Goal: Check status: Check status

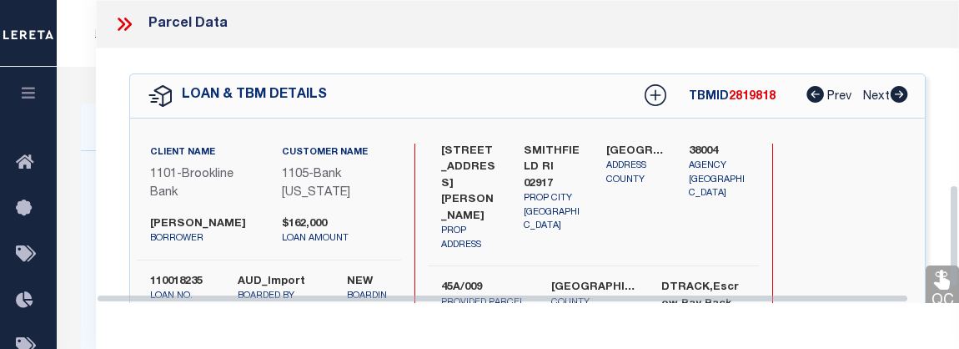
select select "100"
select select "9088"
select select "1755"
select select "NonEscrow"
select select
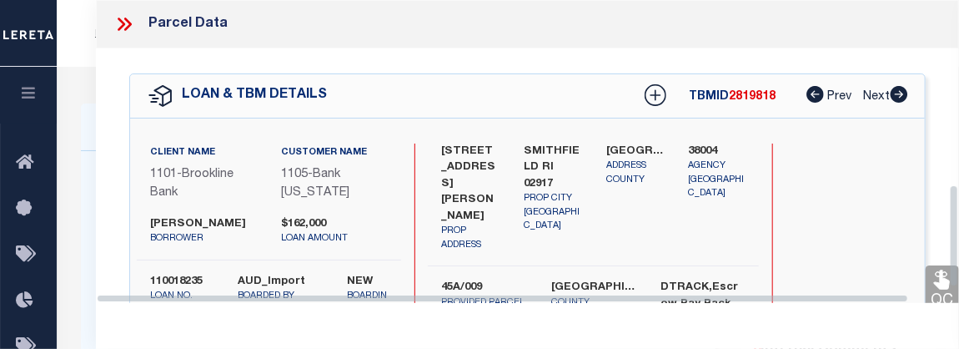
scroll to position [539, 0]
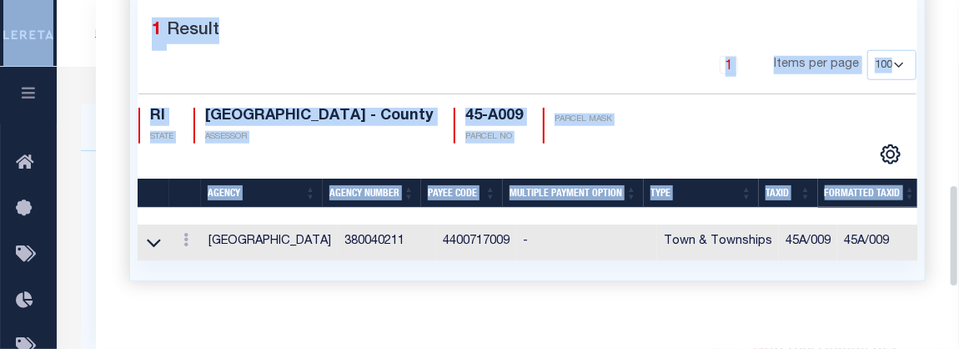
drag, startPoint x: 951, startPoint y: 204, endPoint x: 968, endPoint y: 43, distance: 162.7
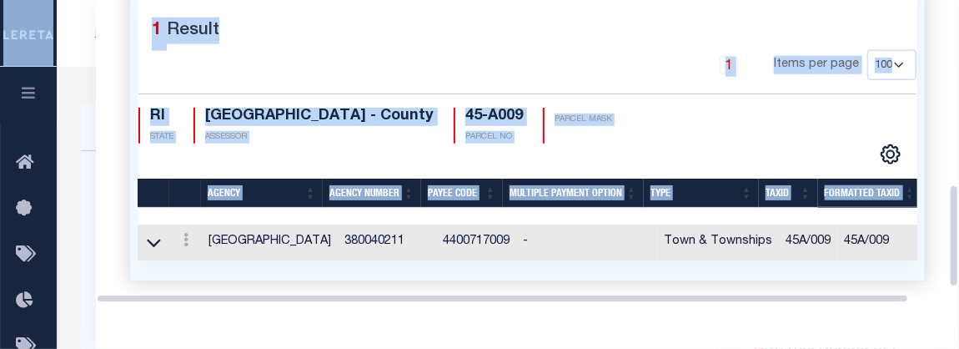
scroll to position [304, 0]
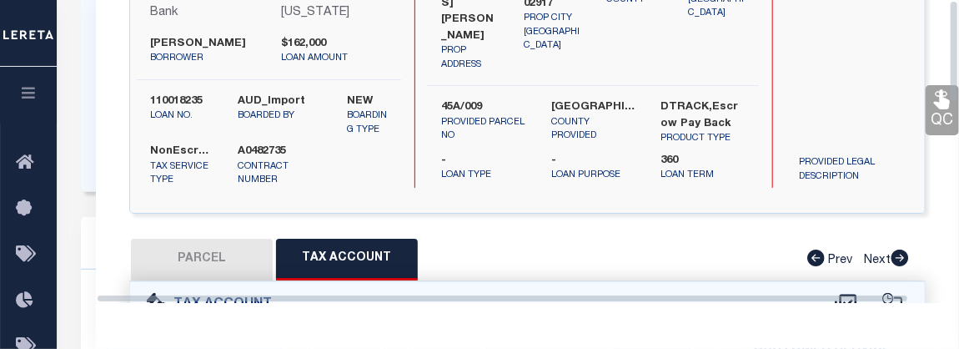
scroll to position [0, 0]
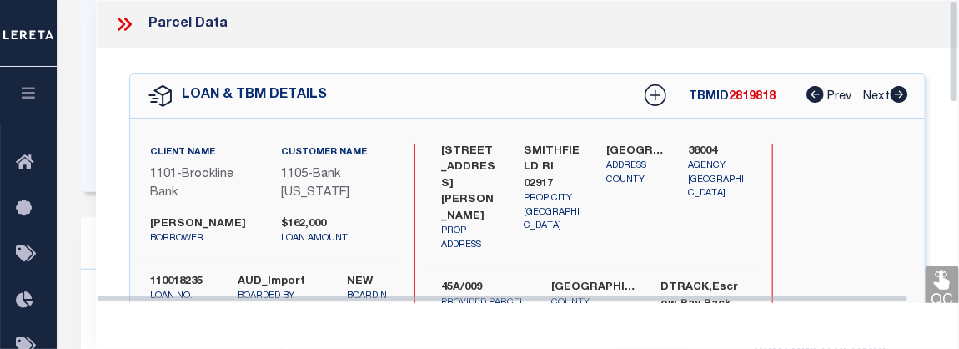
drag, startPoint x: 953, startPoint y: 198, endPoint x: 958, endPoint y: -15, distance: 212.8
click at [124, 32] on icon at bounding box center [124, 24] width 22 height 22
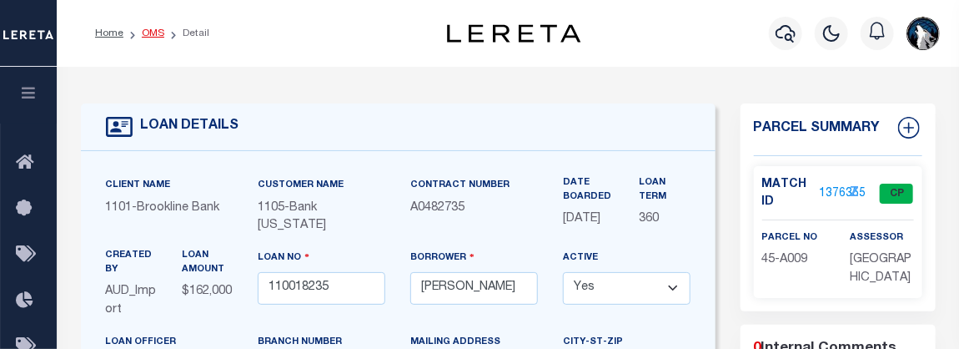
click at [158, 29] on link "OMS" at bounding box center [153, 33] width 23 height 10
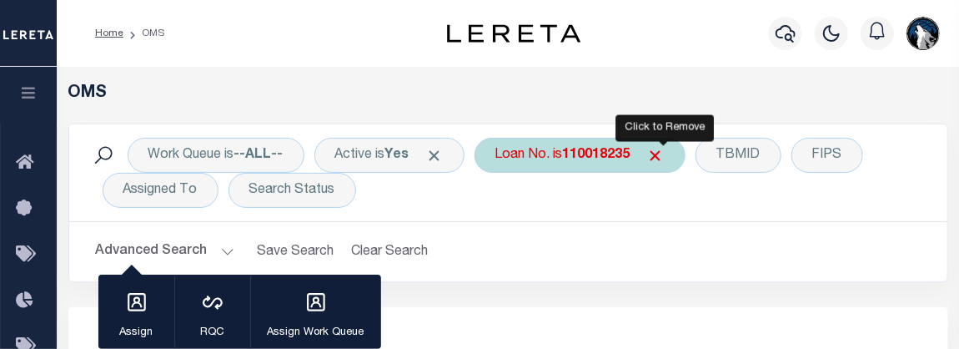
click at [665, 154] on span "Click to Remove" at bounding box center [656, 156] width 18 height 18
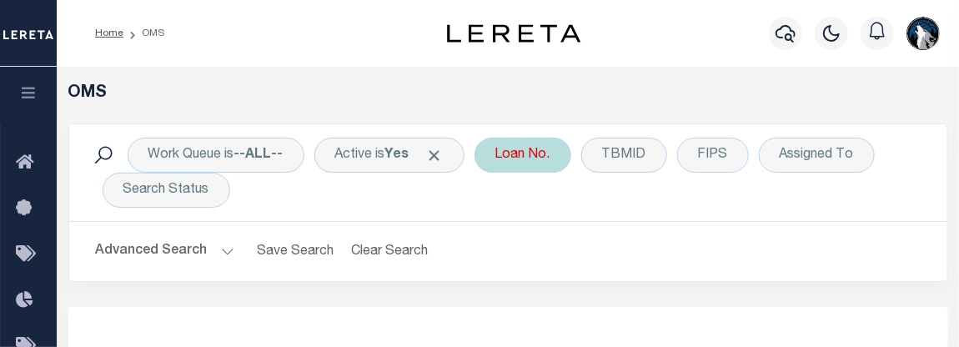
click at [507, 157] on div "Loan No." at bounding box center [523, 155] width 97 height 35
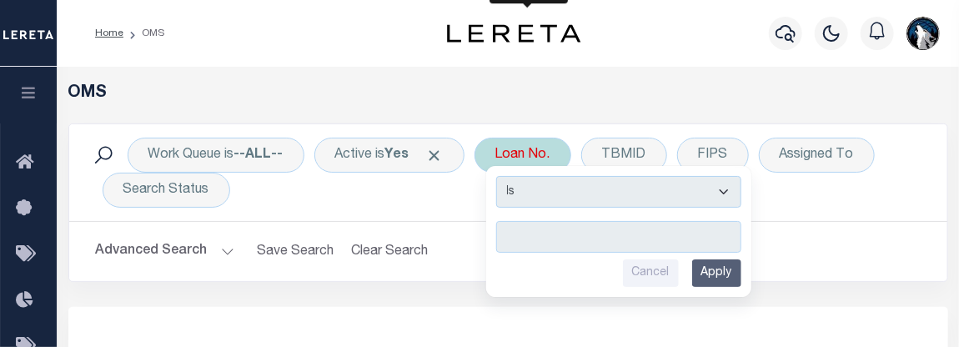
click at [546, 238] on input "text" at bounding box center [618, 237] width 245 height 32
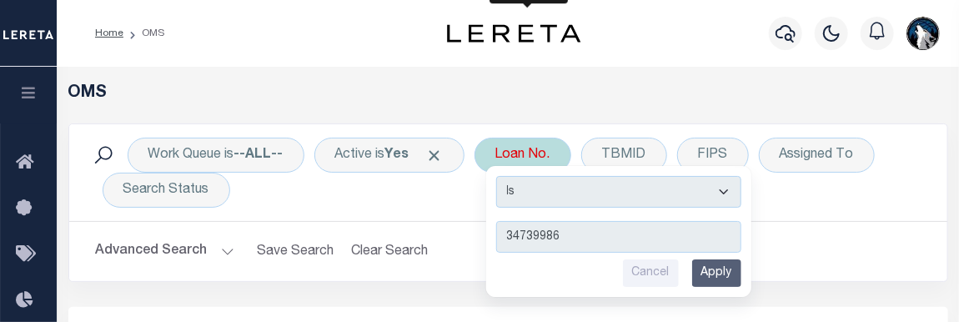
type input "34739986"
click at [713, 269] on input "Apply" at bounding box center [716, 273] width 49 height 28
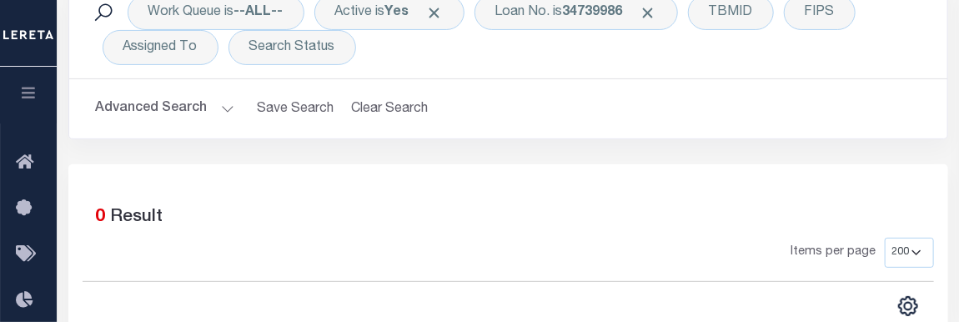
scroll to position [53, 0]
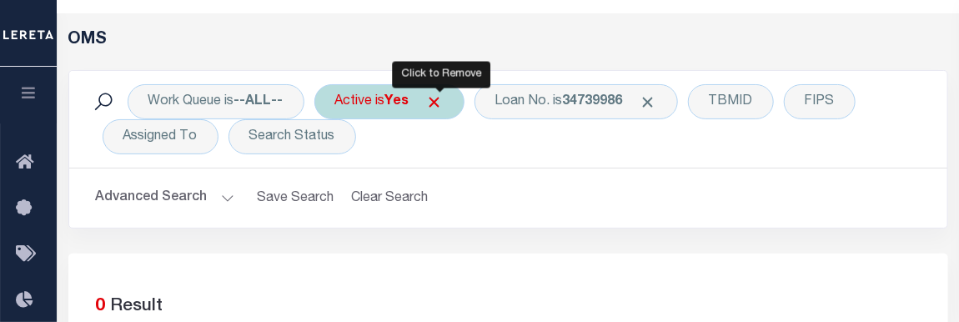
click at [438, 110] on span "Click to Remove" at bounding box center [435, 102] width 18 height 18
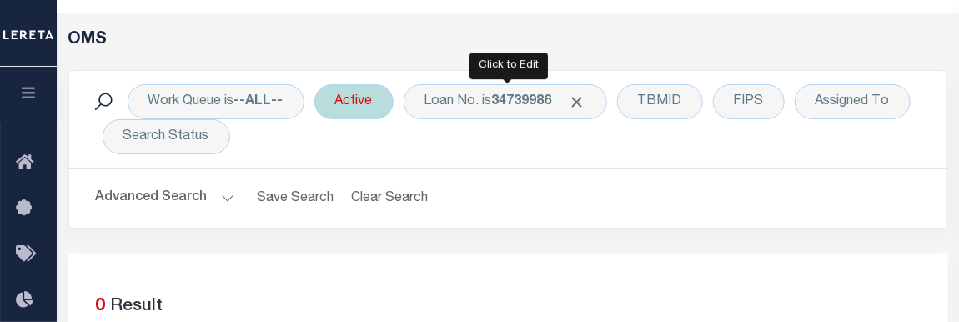
click at [377, 102] on div "Active" at bounding box center [353, 101] width 79 height 35
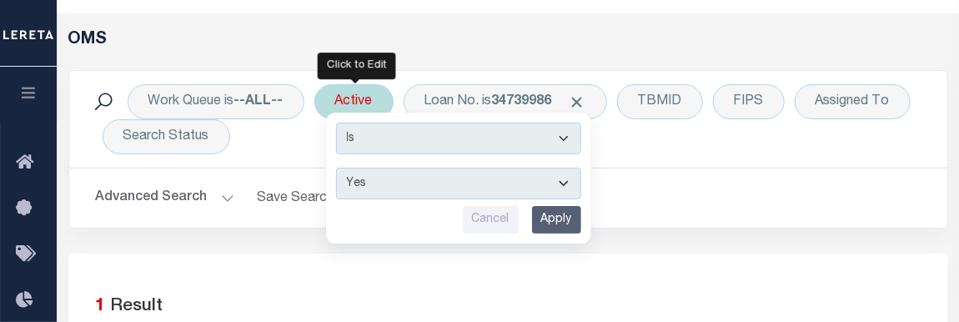
click at [566, 220] on input "Apply" at bounding box center [556, 220] width 49 height 28
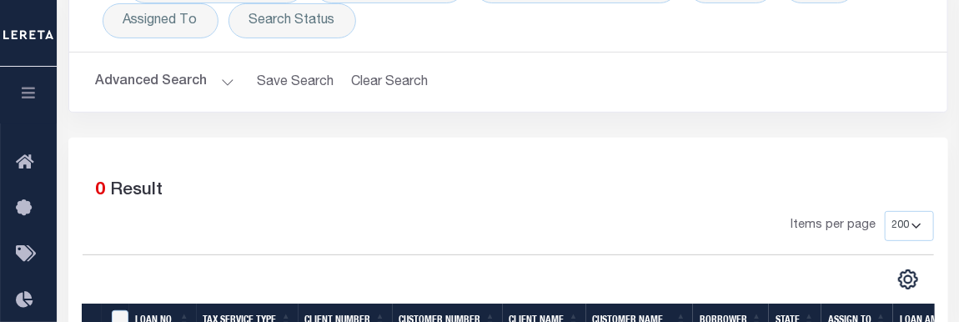
scroll to position [88, 0]
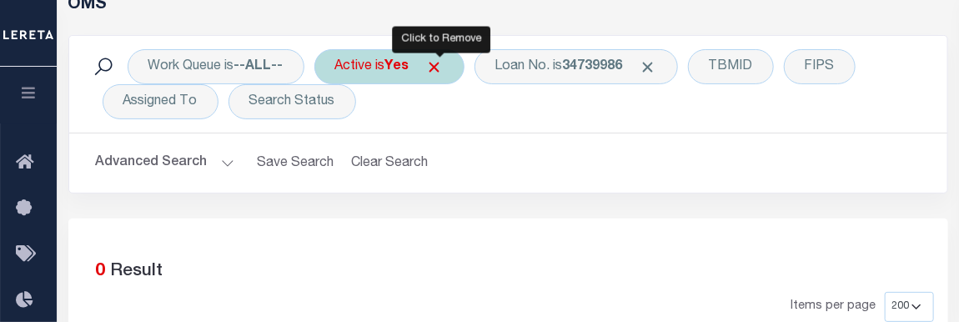
click at [444, 65] on span "Click to Remove" at bounding box center [435, 67] width 18 height 18
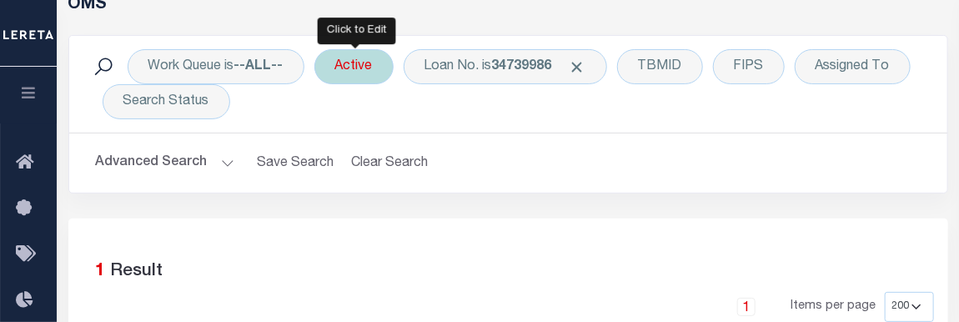
click at [366, 77] on div "Active" at bounding box center [353, 66] width 79 height 35
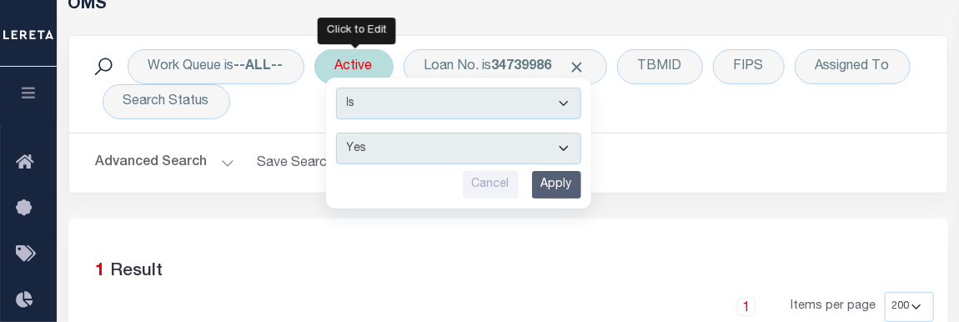
click at [571, 154] on select "Yes No" at bounding box center [458, 149] width 245 height 32
select select "false"
click at [338, 133] on select "Yes No" at bounding box center [458, 149] width 245 height 32
click at [553, 189] on input "Apply" at bounding box center [556, 185] width 49 height 28
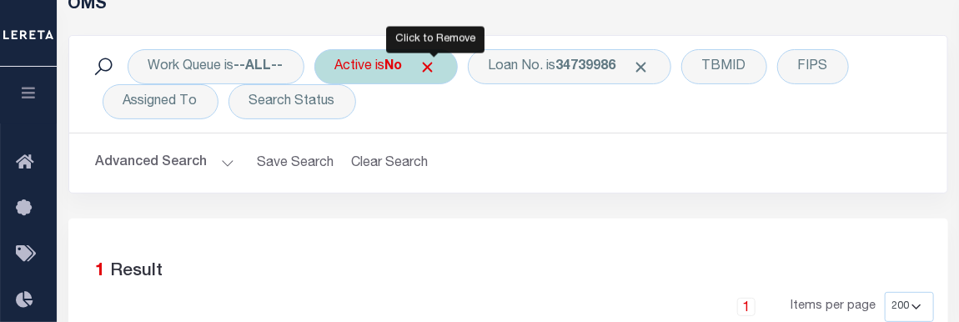
click at [437, 69] on span "Click to Remove" at bounding box center [429, 67] width 18 height 18
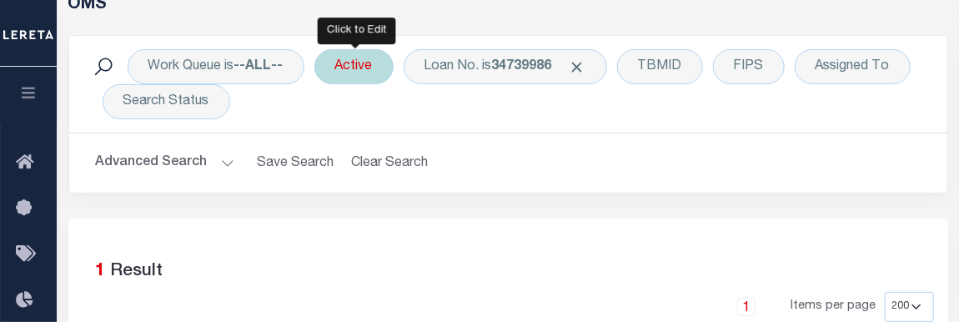
click at [361, 58] on div "Active" at bounding box center [353, 66] width 79 height 35
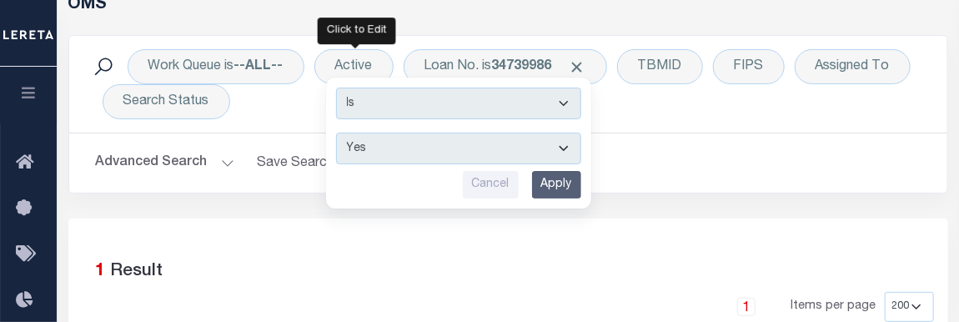
click at [561, 176] on input "Apply" at bounding box center [556, 185] width 49 height 28
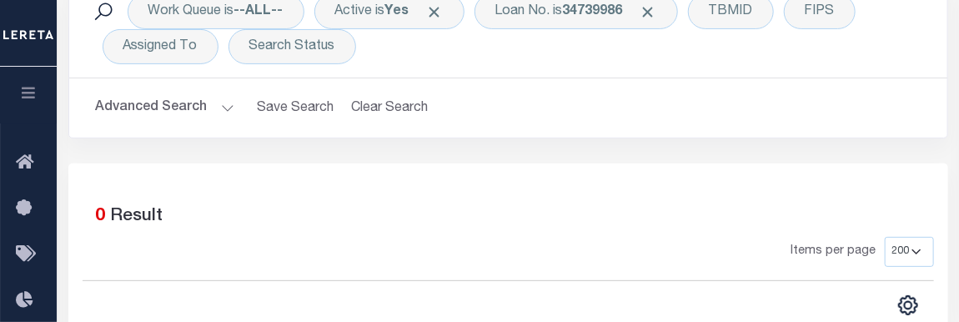
scroll to position [121, 0]
